Goal: Information Seeking & Learning: Learn about a topic

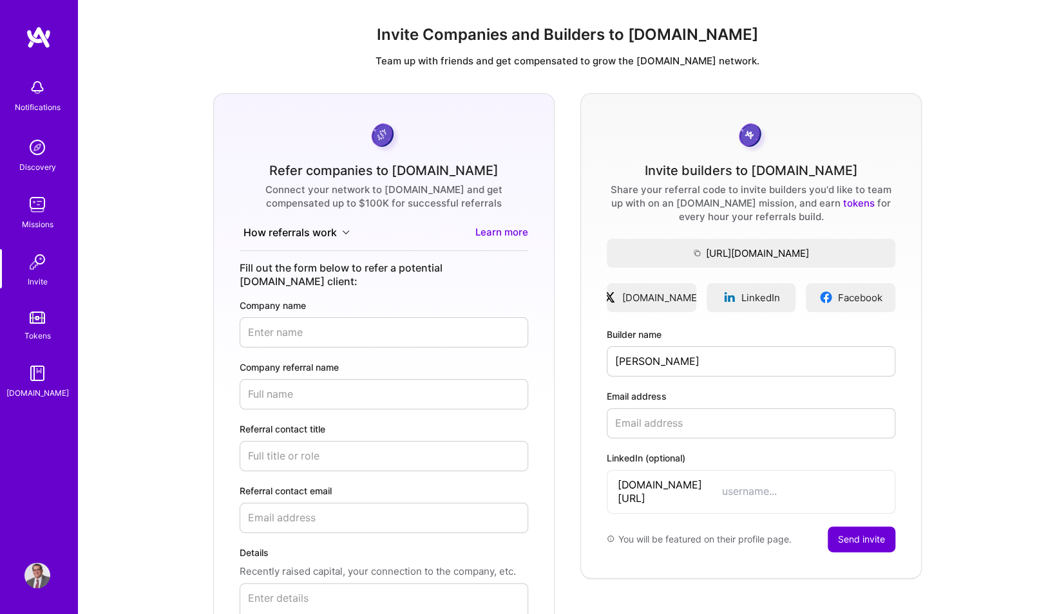
click at [41, 206] on img at bounding box center [37, 205] width 26 height 26
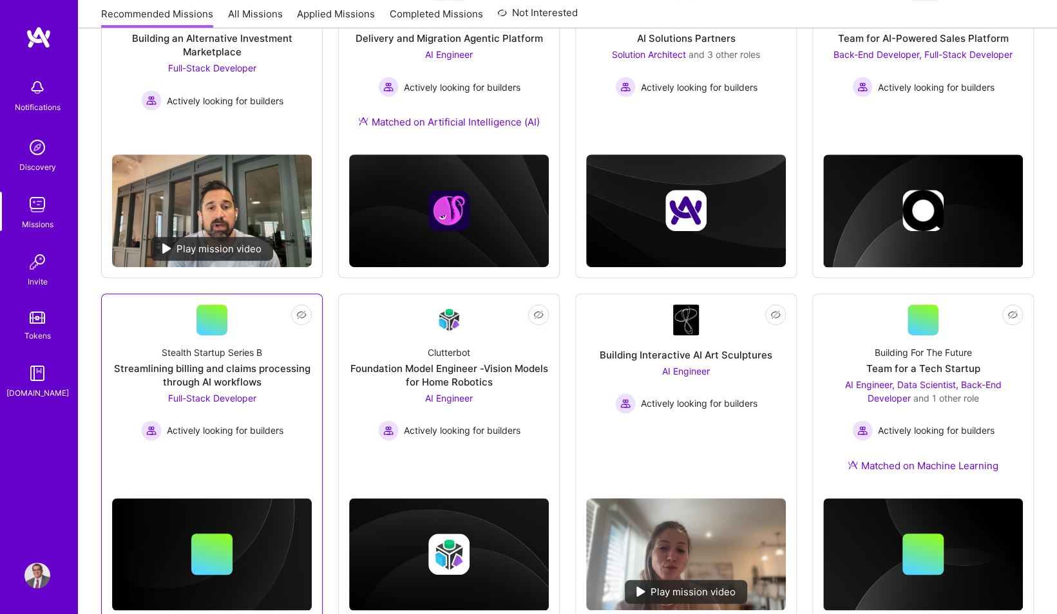
scroll to position [254, 0]
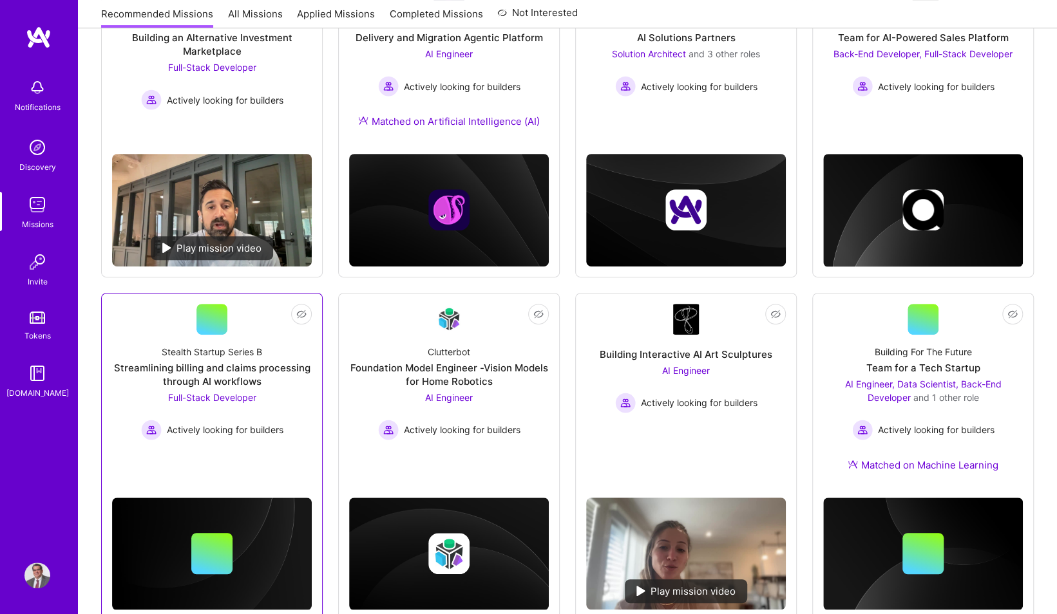
click at [212, 352] on div "Stealth Startup Series B" at bounding box center [212, 352] width 100 height 14
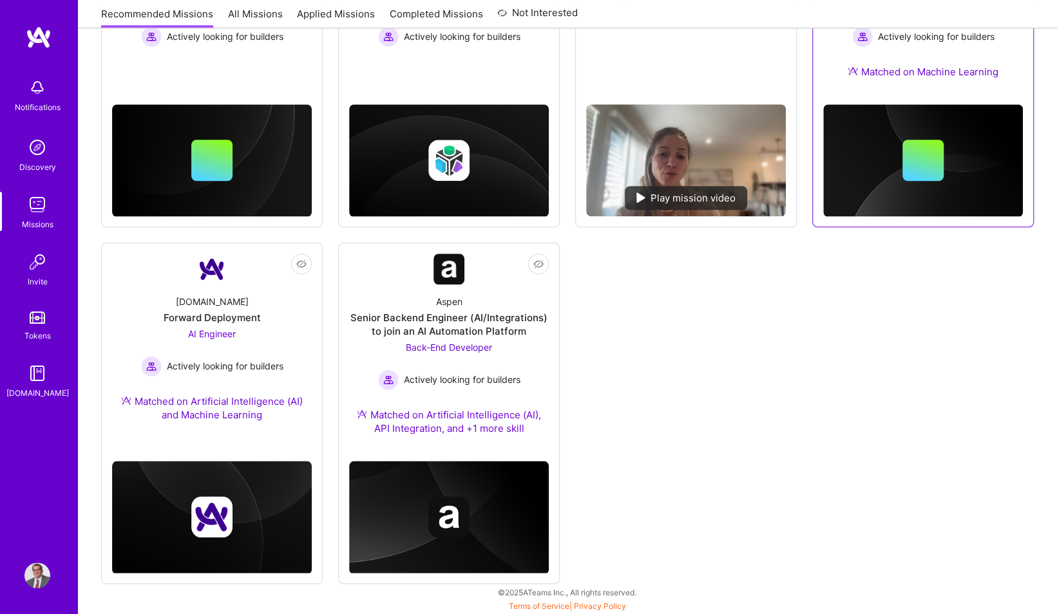
scroll to position [516, 0]
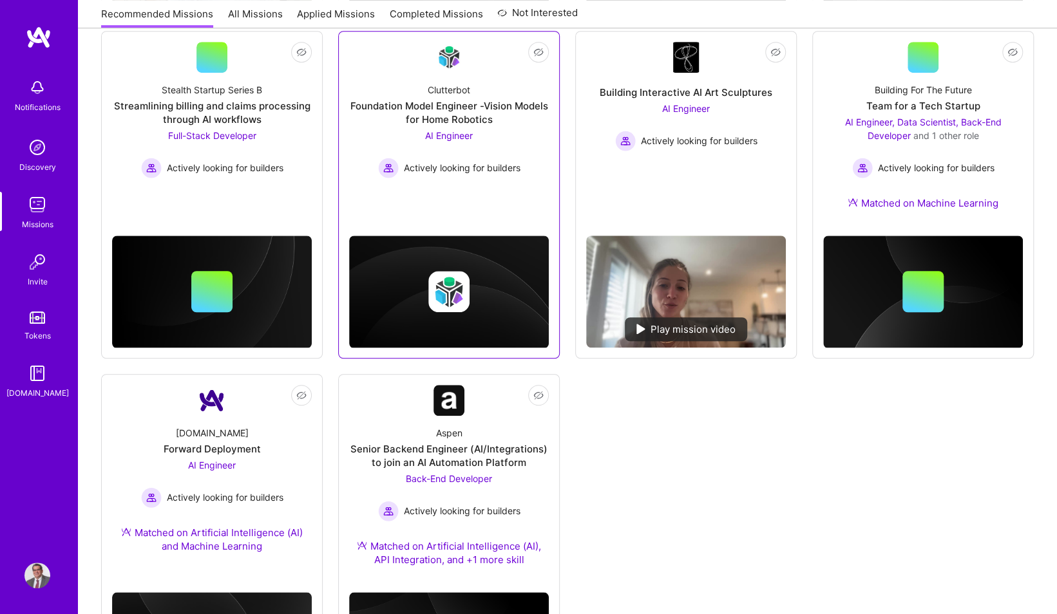
click at [457, 131] on span "AI Engineer" at bounding box center [449, 135] width 48 height 11
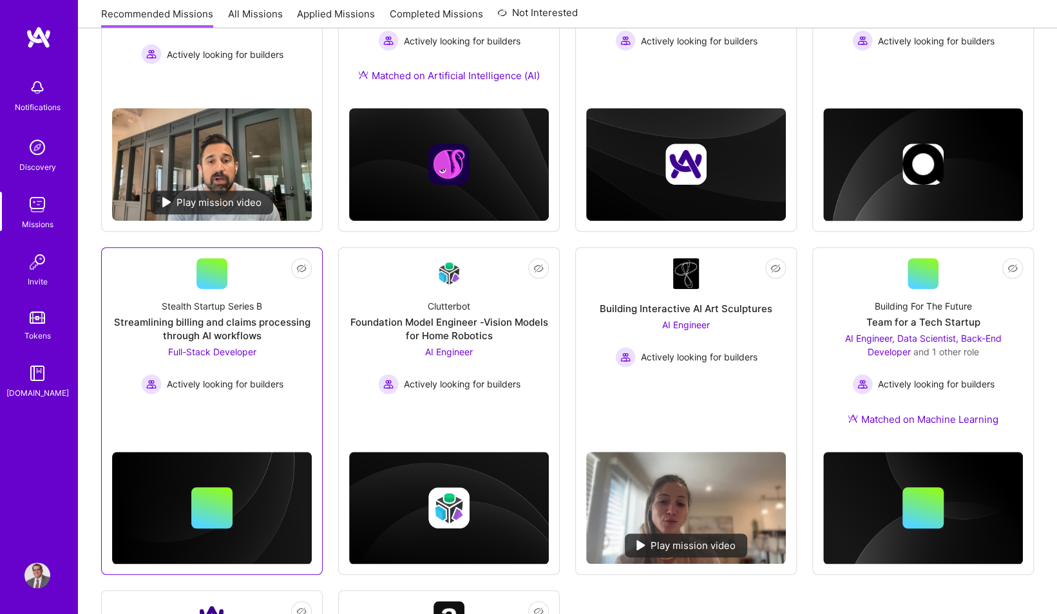
scroll to position [93, 0]
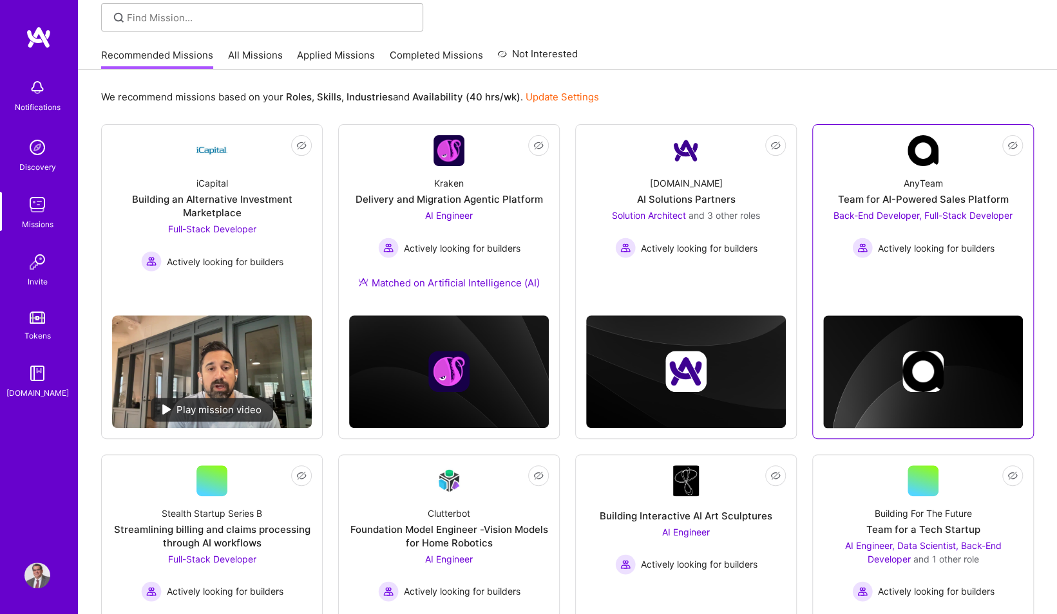
click at [957, 198] on div "Team for AI-Powered Sales Platform" at bounding box center [923, 200] width 171 height 14
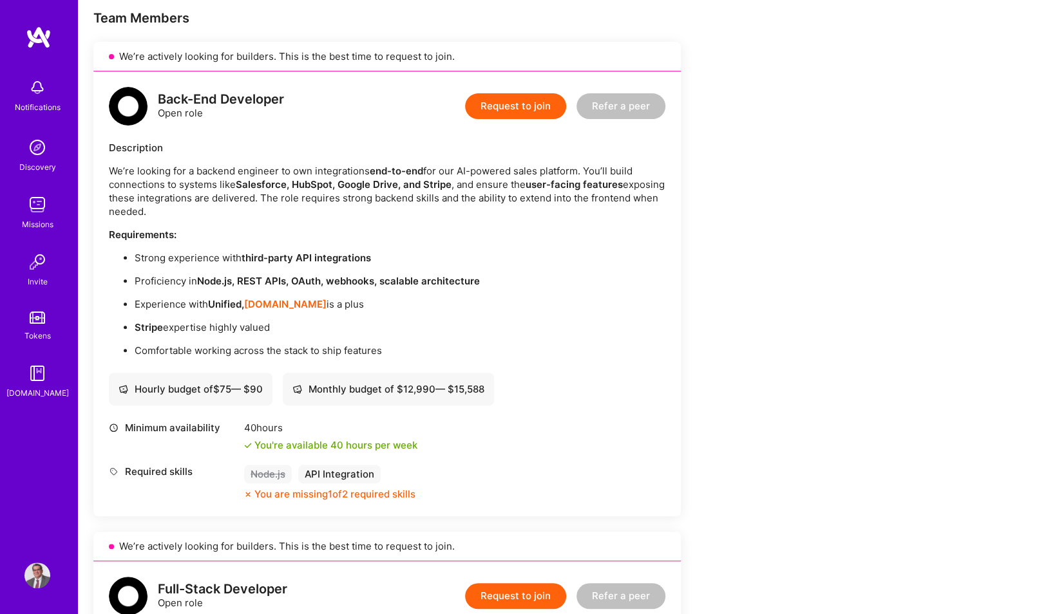
scroll to position [269, 0]
